Goal: Information Seeking & Learning: Learn about a topic

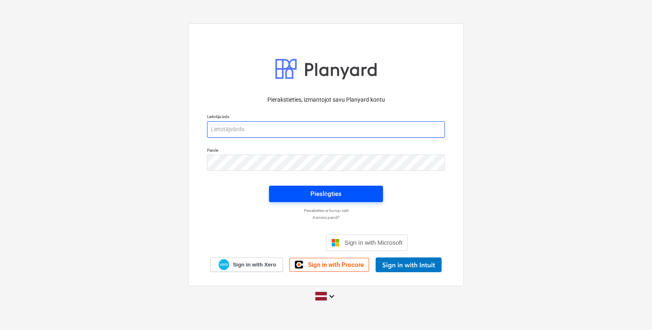
type input "[EMAIL_ADDRESS][DOMAIN_NAME]"
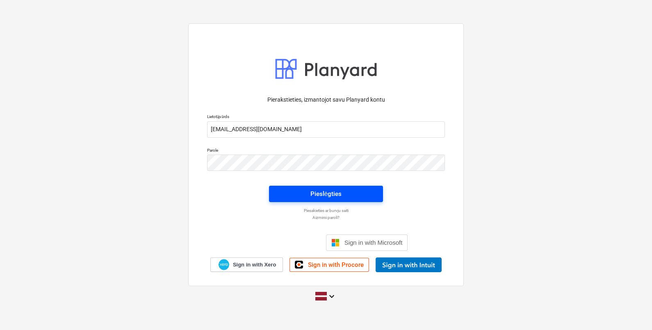
click at [343, 197] on span "Pieslēgties" at bounding box center [326, 194] width 94 height 11
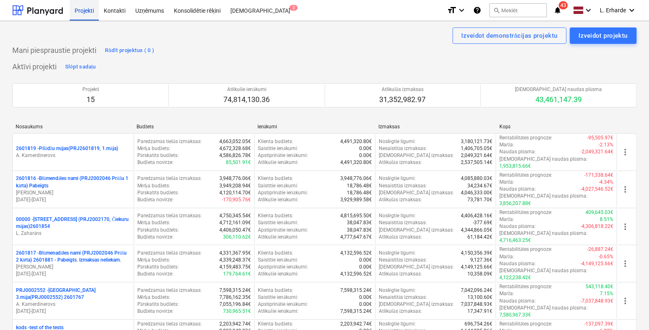
click at [80, 7] on div "Projekti" at bounding box center [84, 10] width 29 height 21
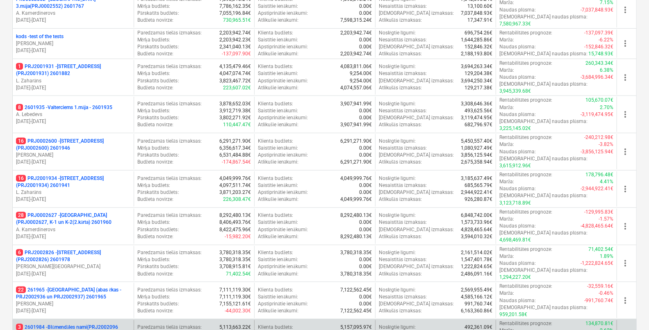
scroll to position [308, 0]
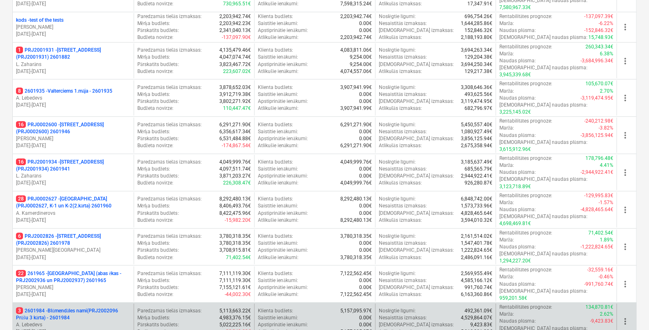
click at [68, 308] on p "3 2601984 - Blūmendāles nami(PRJ2002096 Prūšu 3 kārta) - 2601984" at bounding box center [73, 315] width 114 height 14
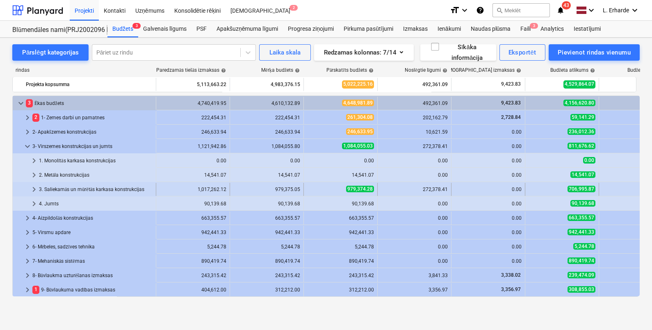
click at [31, 188] on span "keyboard_arrow_right" at bounding box center [34, 190] width 10 height 10
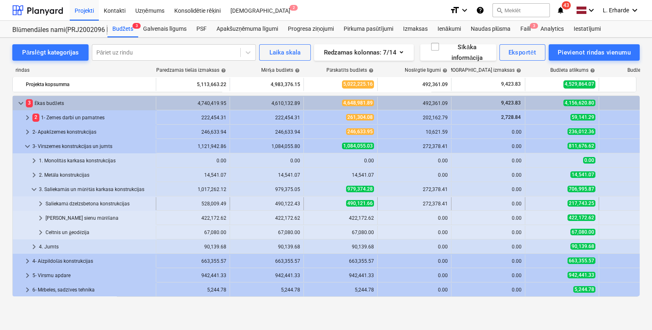
click at [42, 202] on span "keyboard_arrow_right" at bounding box center [41, 204] width 10 height 10
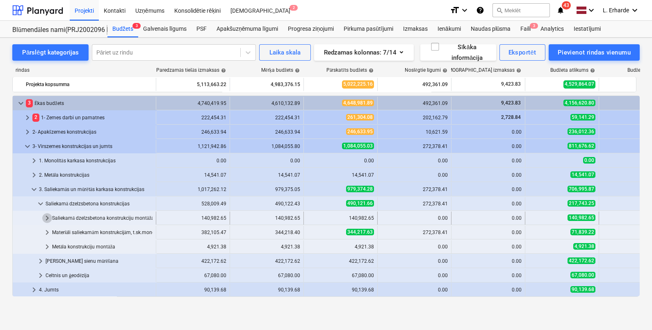
click at [49, 217] on span "keyboard_arrow_right" at bounding box center [47, 218] width 10 height 10
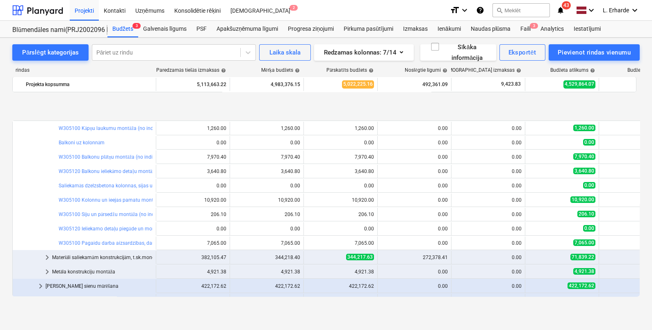
scroll to position [256, 0]
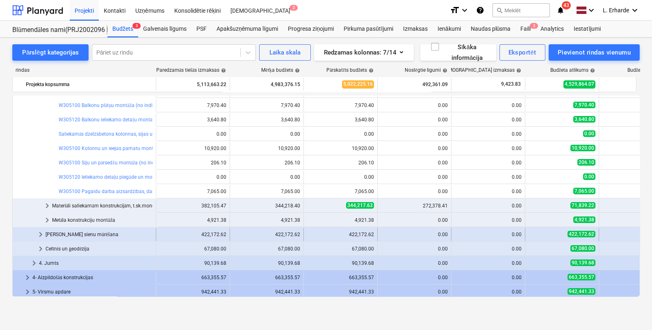
click at [39, 232] on span "keyboard_arrow_right" at bounding box center [41, 235] width 10 height 10
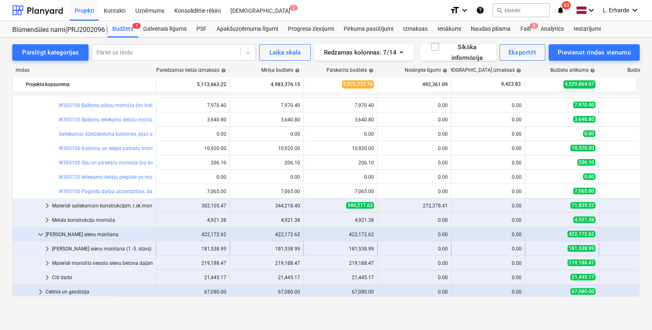
click at [48, 246] on span "keyboard_arrow_right" at bounding box center [47, 249] width 10 height 10
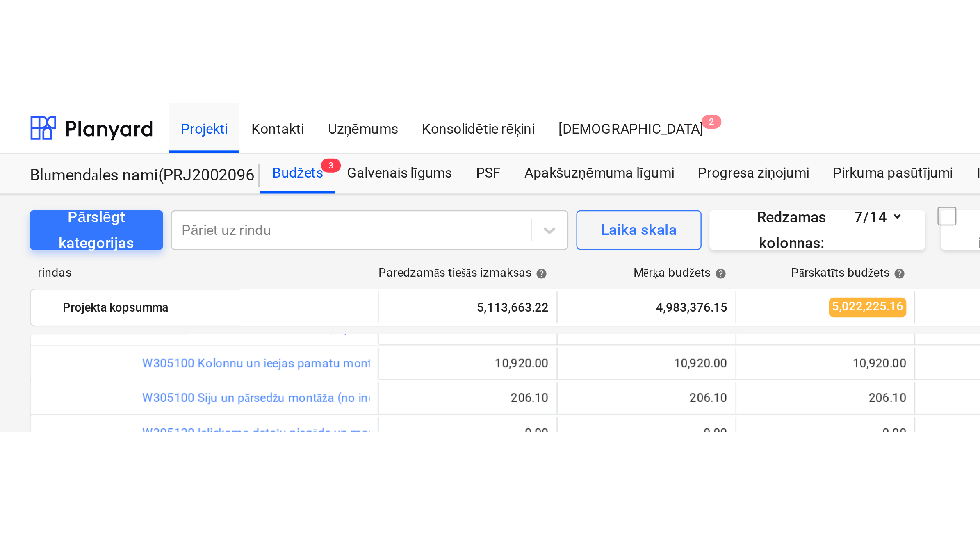
scroll to position [297, 0]
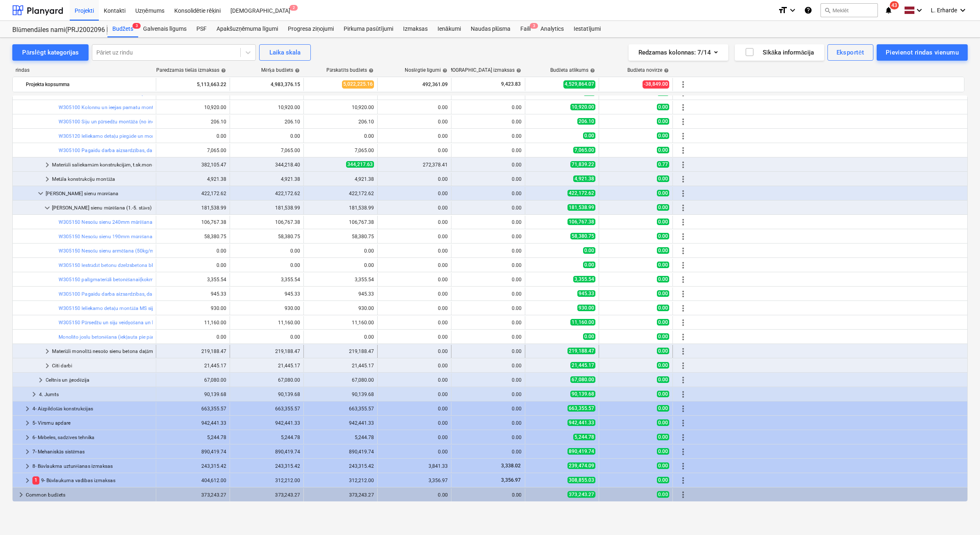
click at [47, 330] on span "keyboard_arrow_right" at bounding box center [47, 351] width 10 height 10
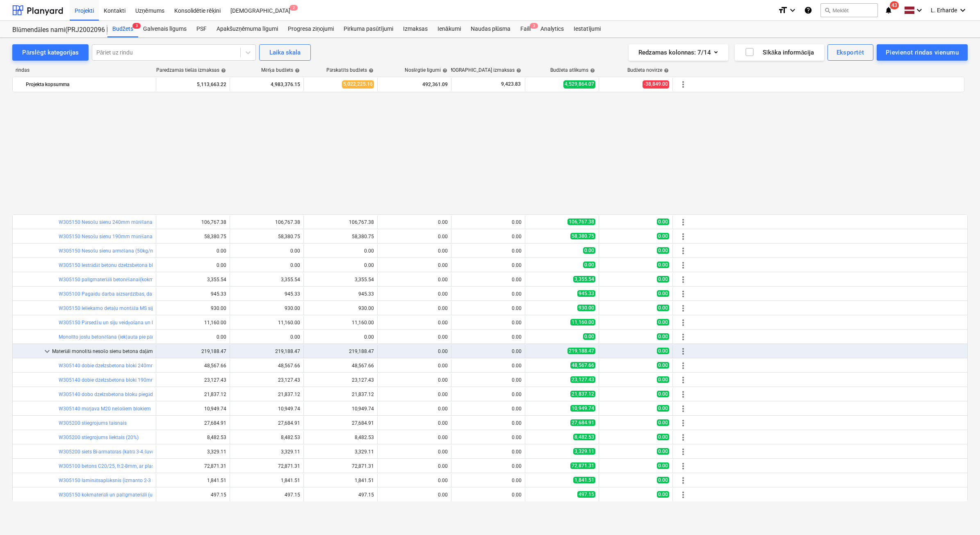
scroll to position [441, 0]
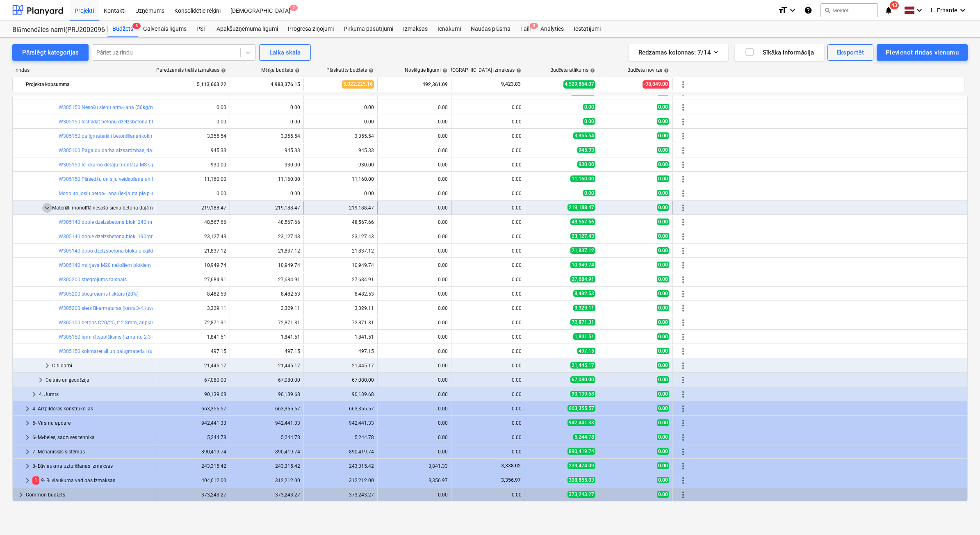
click at [48, 207] on span "keyboard_arrow_down" at bounding box center [47, 208] width 10 height 10
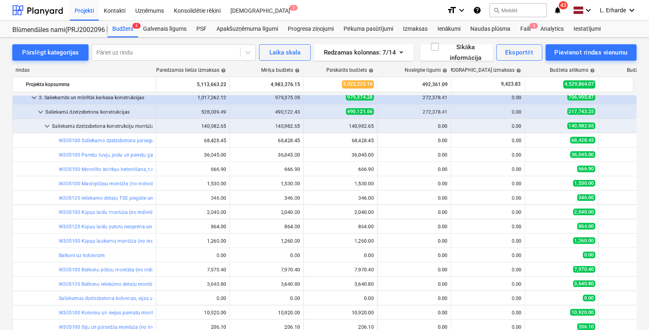
scroll to position [0, 0]
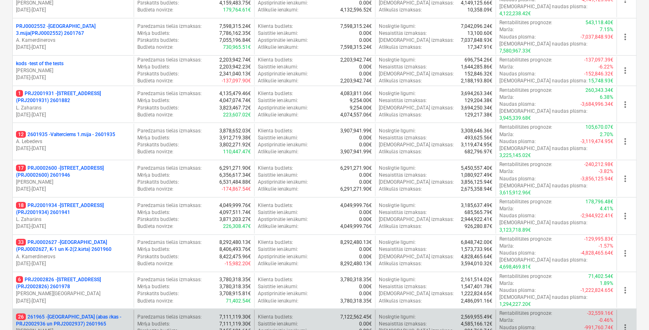
scroll to position [308, 0]
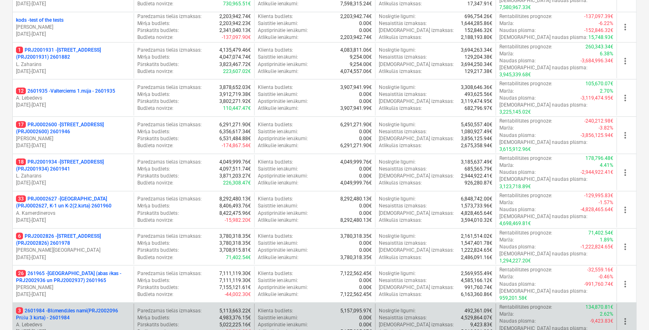
click at [89, 308] on p "3 2601984 - Blūmendāles nami(PRJ2002096 Prūšu 3 kārta) - 2601984" at bounding box center [73, 315] width 114 height 14
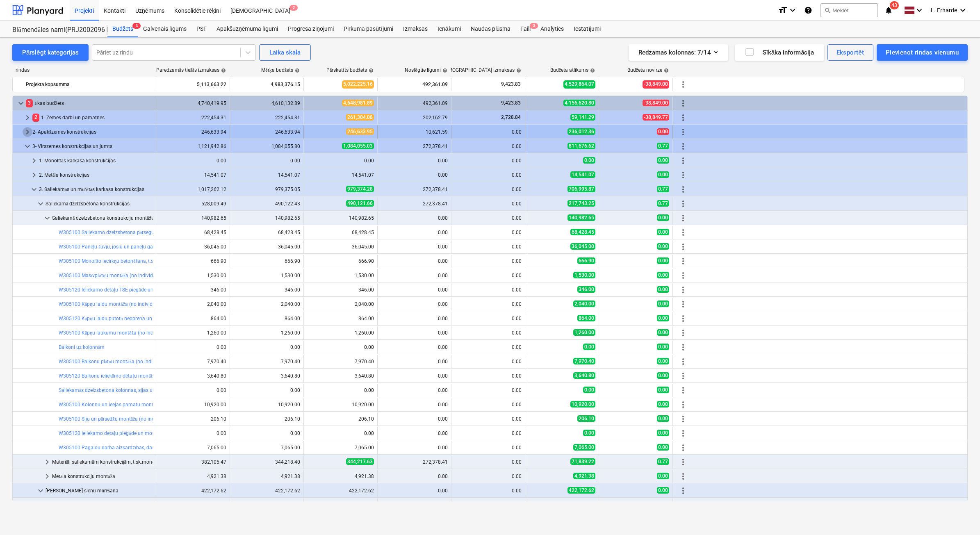
click at [23, 132] on span "keyboard_arrow_right" at bounding box center [28, 132] width 10 height 10
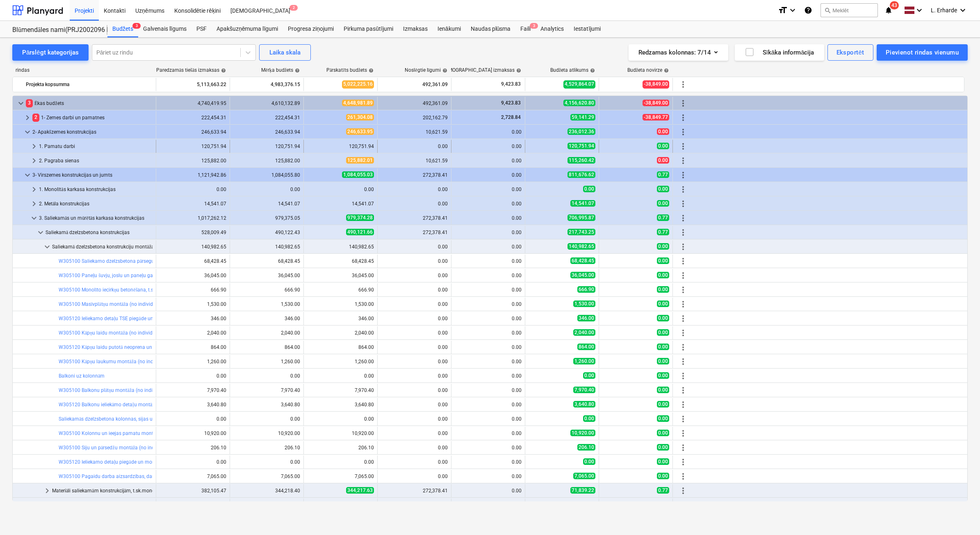
click at [32, 147] on span "keyboard_arrow_right" at bounding box center [34, 146] width 10 height 10
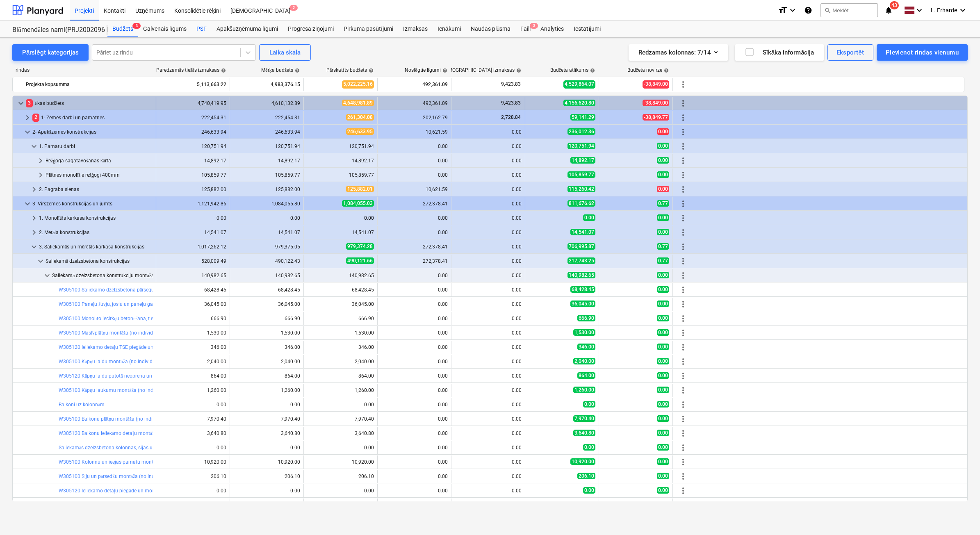
click at [203, 27] on div "PSF" at bounding box center [201, 29] width 20 height 16
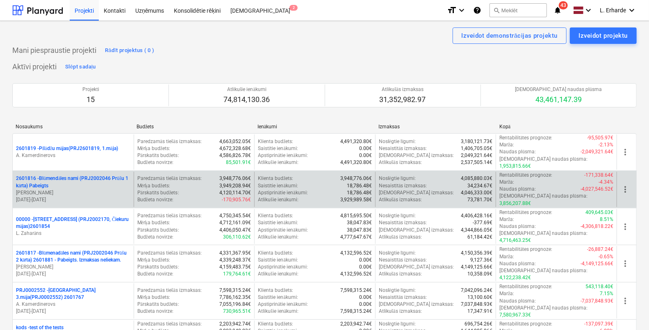
click at [70, 175] on p "2601816 - Blūmendāles nami (PRJ2002046 Prūšu 1 kārta) Pabeigts" at bounding box center [73, 182] width 114 height 14
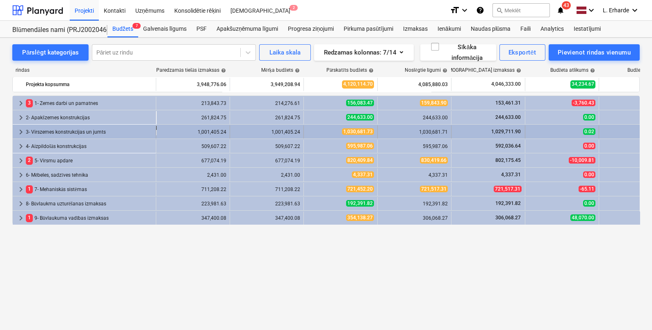
click at [20, 131] on span "keyboard_arrow_right" at bounding box center [21, 132] width 10 height 10
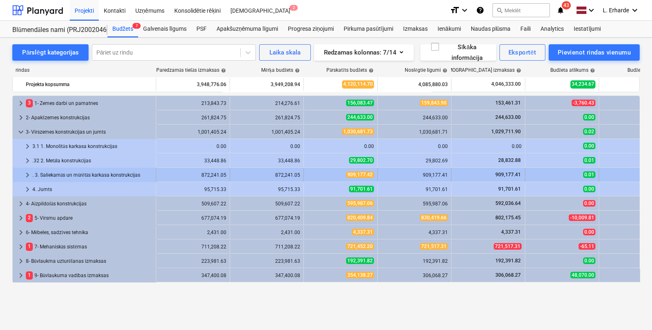
click at [26, 173] on span "keyboard_arrow_right" at bounding box center [28, 175] width 10 height 10
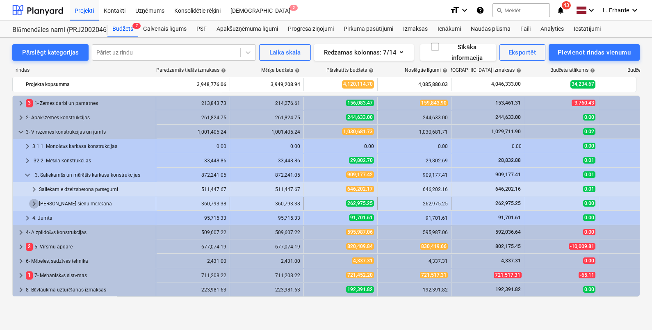
click at [33, 202] on span "keyboard_arrow_right" at bounding box center [34, 204] width 10 height 10
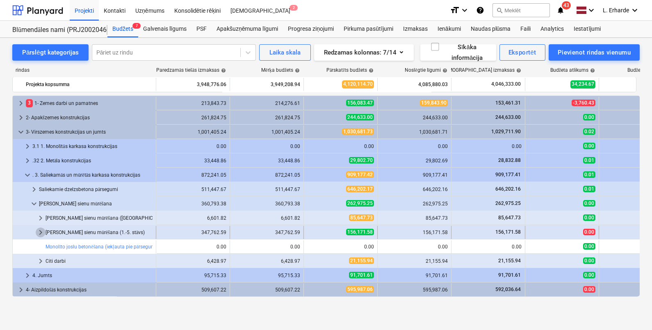
click at [42, 232] on span "keyboard_arrow_right" at bounding box center [41, 233] width 10 height 10
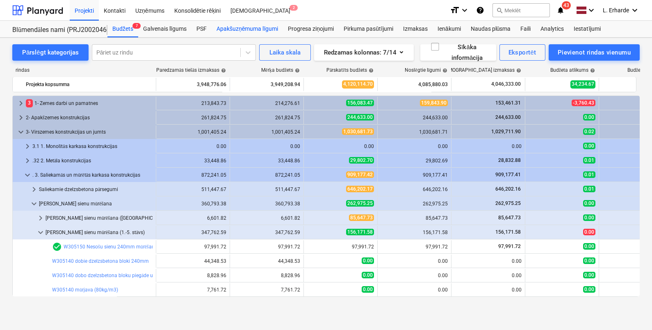
click at [239, 30] on div "Apakšuzņēmuma līgumi" at bounding box center [247, 29] width 71 height 16
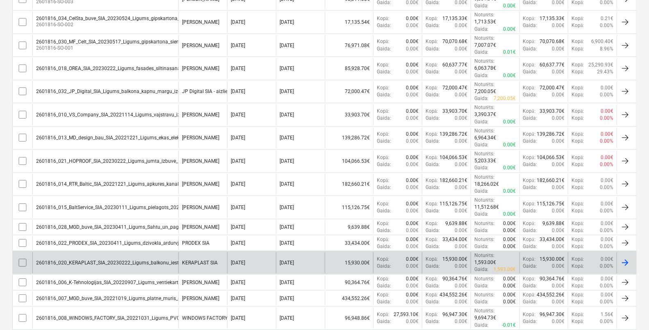
scroll to position [461, 0]
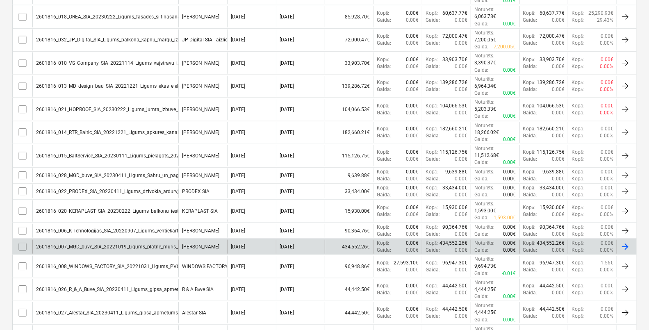
click at [135, 244] on div "2601816_007_MGD_buve_SIA_20221019_Ligums_platne_muris_montaza_PR1-signed.pdf" at bounding box center [135, 247] width 198 height 6
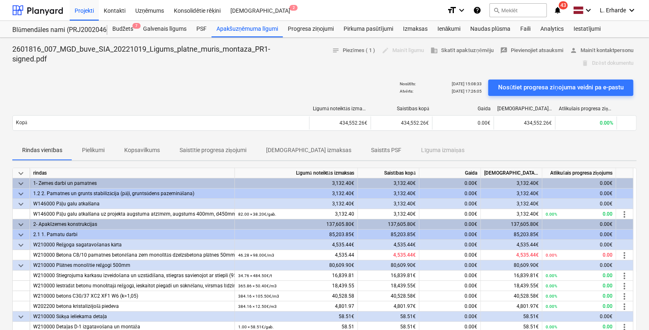
click at [100, 153] on p "Pielikumi" at bounding box center [93, 150] width 23 height 9
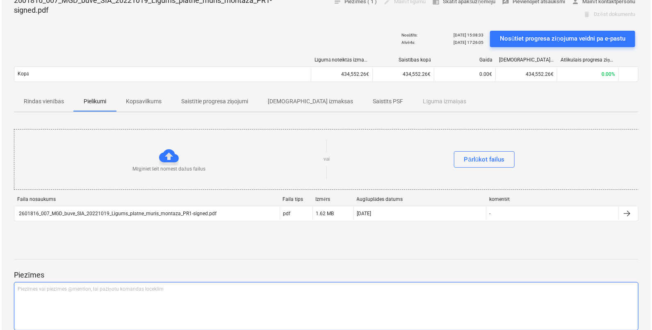
scroll to position [102, 0]
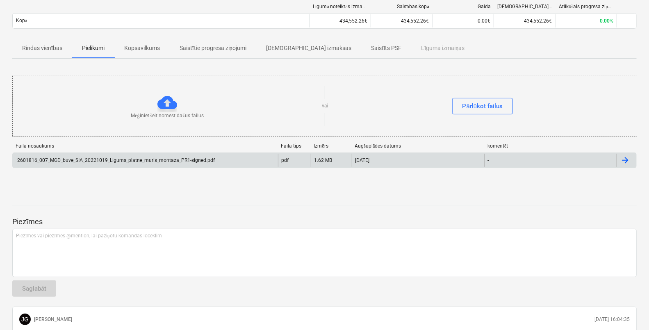
click at [179, 160] on div "2601816_007_MGD_buve_SIA_20221019_Ligums_platne_muris_montaza_PR1-signed.pdf" at bounding box center [115, 160] width 199 height 6
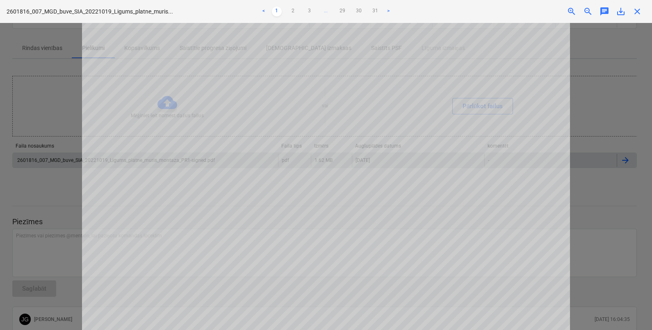
scroll to position [256, 0]
click at [50, 112] on div at bounding box center [326, 176] width 652 height 307
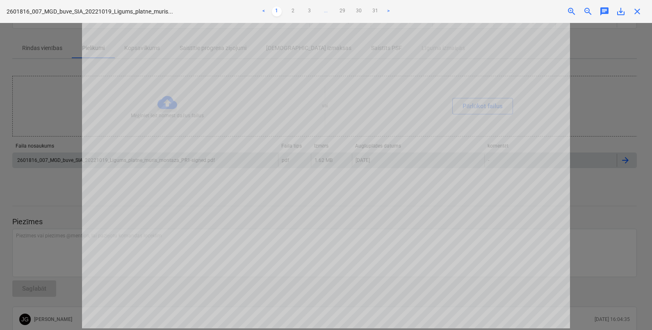
scroll to position [0, 0]
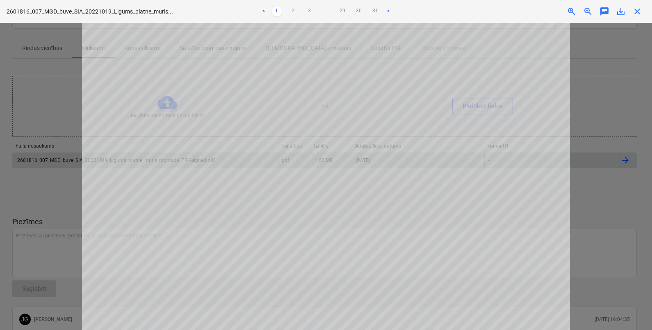
click at [291, 11] on link "2" at bounding box center [293, 12] width 10 height 10
click at [277, 12] on link "1" at bounding box center [277, 12] width 10 height 10
click at [293, 12] on link "2" at bounding box center [293, 12] width 10 height 10
click at [313, 11] on link "3" at bounding box center [310, 12] width 10 height 10
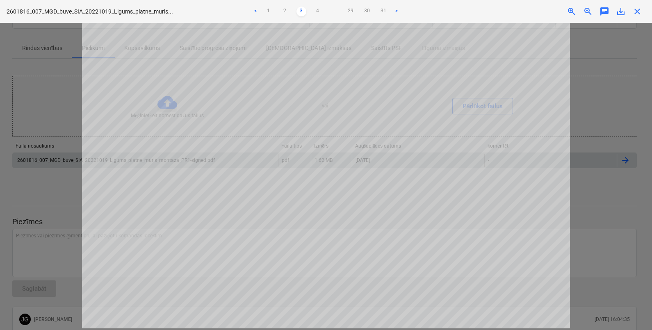
scroll to position [129, 0]
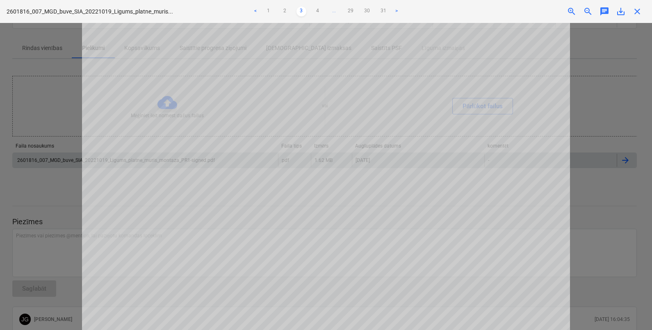
click at [320, 17] on div "< 1 2 3 4 ... 29 30 31 >" at bounding box center [325, 11] width 213 height 23
click at [318, 12] on link "4" at bounding box center [318, 12] width 10 height 10
click at [580, 157] on div at bounding box center [326, 176] width 652 height 307
click at [634, 12] on span "close" at bounding box center [637, 12] width 10 height 10
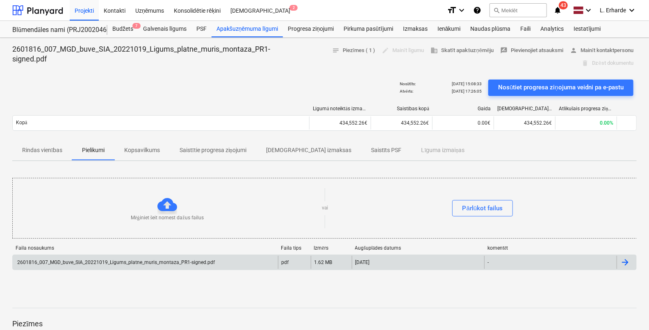
click at [371, 148] on p "Saistīts PSF" at bounding box center [386, 150] width 31 height 9
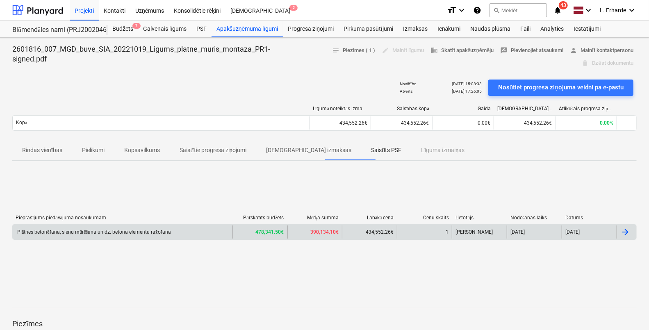
click at [61, 230] on div "Plātnes betonēšana, sienu mūrēšana un dz. betona elementu ražošana" at bounding box center [93, 232] width 155 height 6
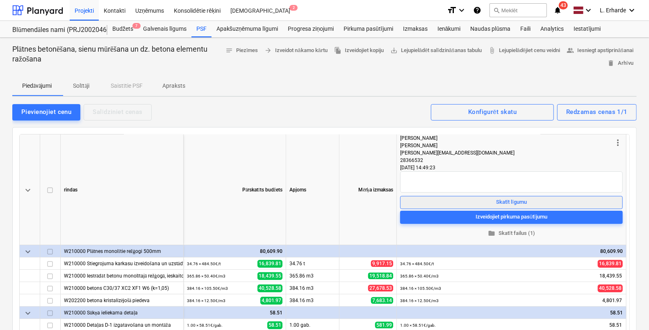
scroll to position [102, 0]
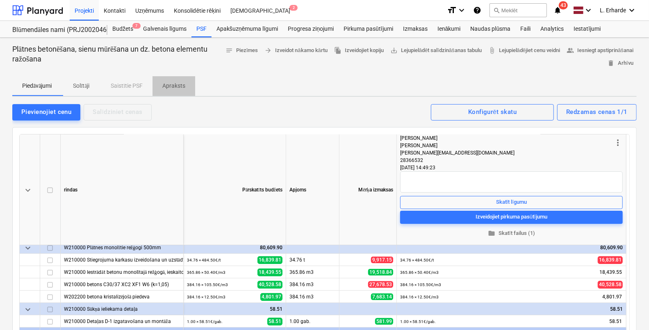
click at [182, 87] on p "Apraksts" at bounding box center [173, 86] width 23 height 9
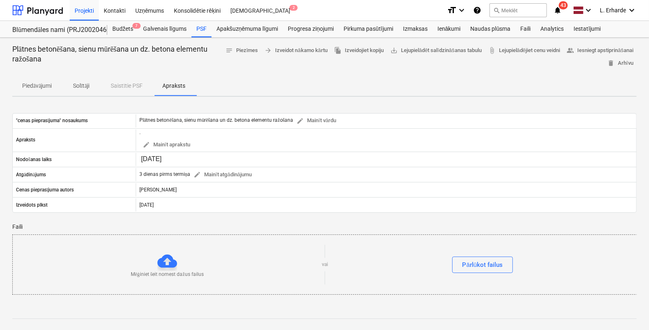
click at [117, 89] on div "Piedāvājumi Solītāji Saistītie PSF Apraksts" at bounding box center [324, 86] width 625 height 20
click at [89, 88] on p "Solītāji" at bounding box center [81, 86] width 20 height 9
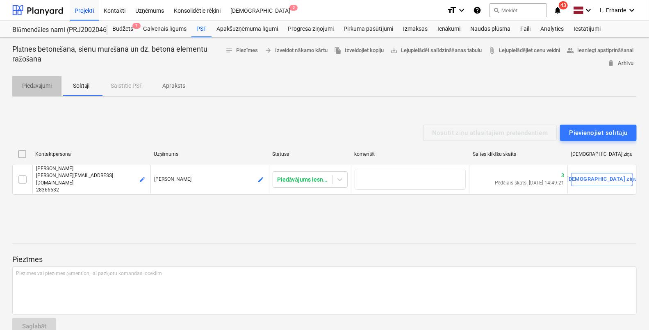
click at [32, 84] on p "Piedāvājumi" at bounding box center [37, 86] width 30 height 9
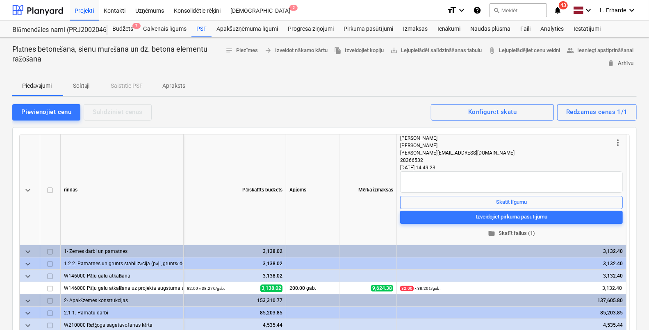
click at [505, 234] on span "folder Skatīt failus (1)" at bounding box center [511, 232] width 216 height 9
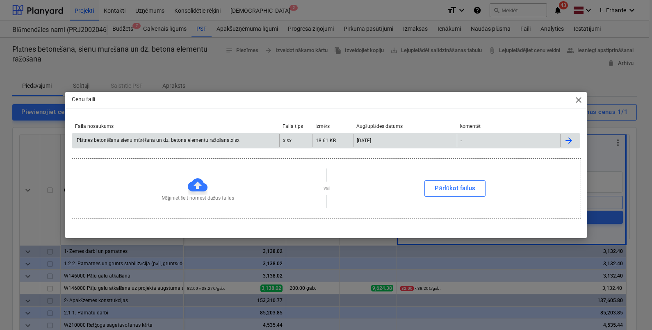
click at [191, 143] on div "Plātnes betonēšana sienu mūrēšana un dz. betona elementu ražošana.xlsx" at bounding box center [157, 140] width 164 height 6
click at [287, 60] on div "Cenu faili close Faila nosaukums Faila tips Izmērs Augšuplādes datums komentēt …" at bounding box center [326, 165] width 652 height 330
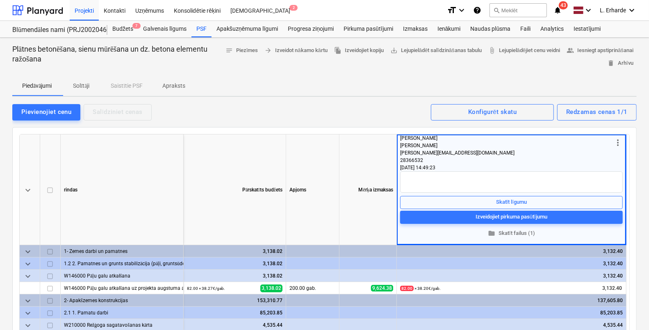
scroll to position [51, 0]
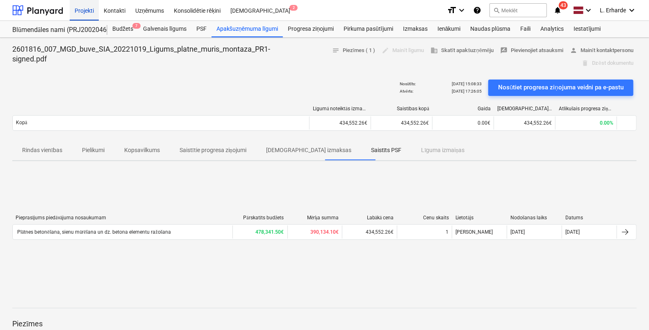
click at [82, 12] on div "Projekti" at bounding box center [84, 10] width 29 height 21
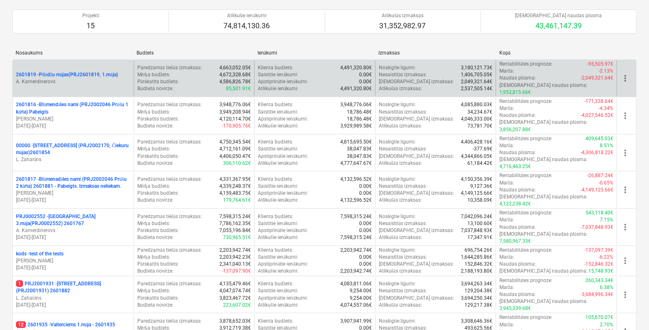
scroll to position [51, 0]
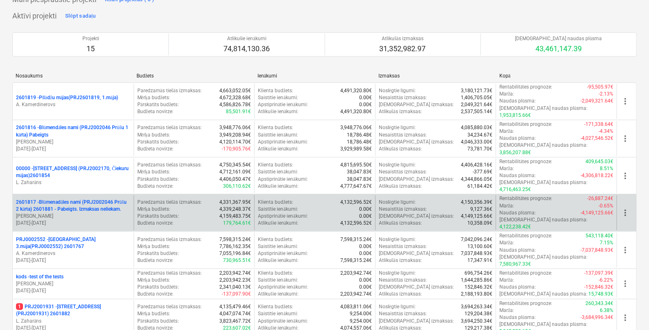
click at [83, 199] on p "2601817 - Blūmenadāles nami (PRJ2002046 Prūšu 2 kārta) 2601881 - Pabeigts. Izma…" at bounding box center [73, 206] width 114 height 14
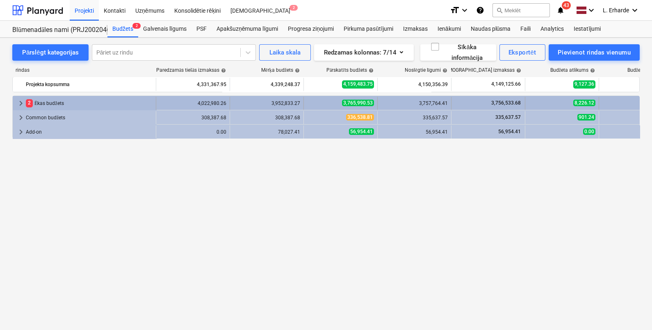
click at [18, 100] on span "keyboard_arrow_right" at bounding box center [21, 103] width 10 height 10
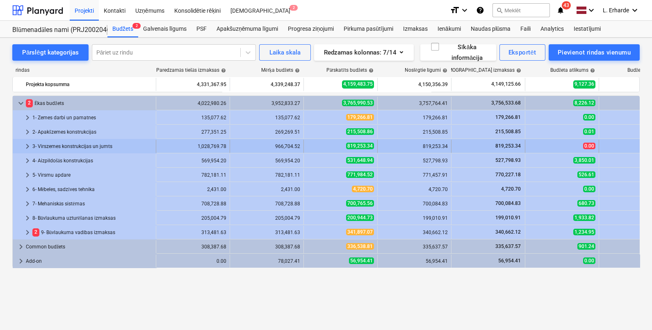
click at [27, 146] on span "keyboard_arrow_right" at bounding box center [28, 146] width 10 height 10
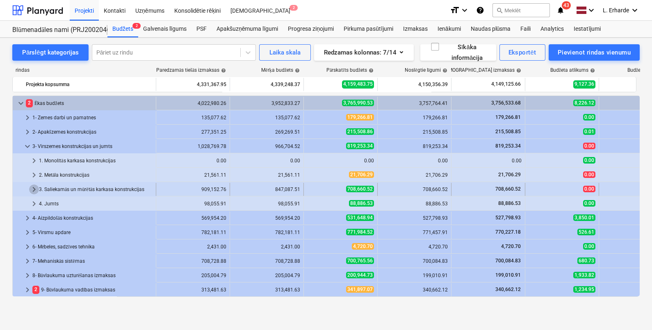
click at [32, 189] on span "keyboard_arrow_right" at bounding box center [34, 190] width 10 height 10
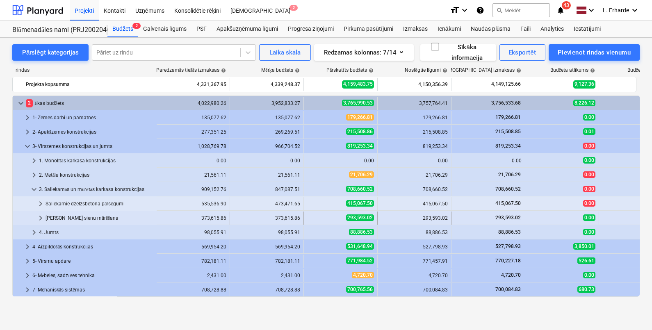
click at [39, 218] on span "keyboard_arrow_right" at bounding box center [41, 218] width 10 height 10
